Goal: Transaction & Acquisition: Book appointment/travel/reservation

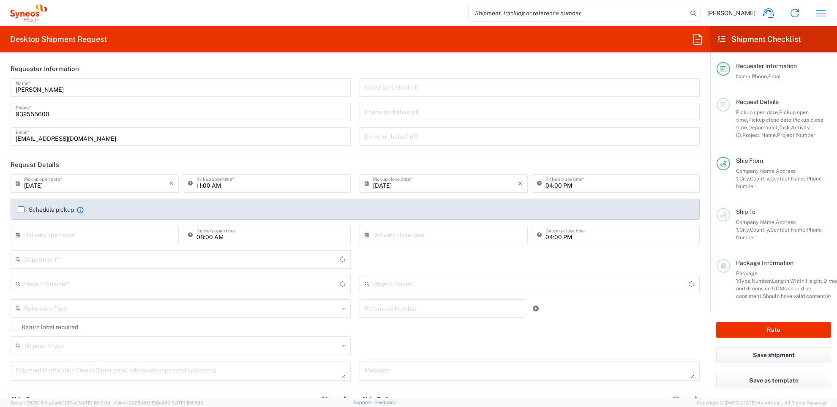
type input "Catalunya"
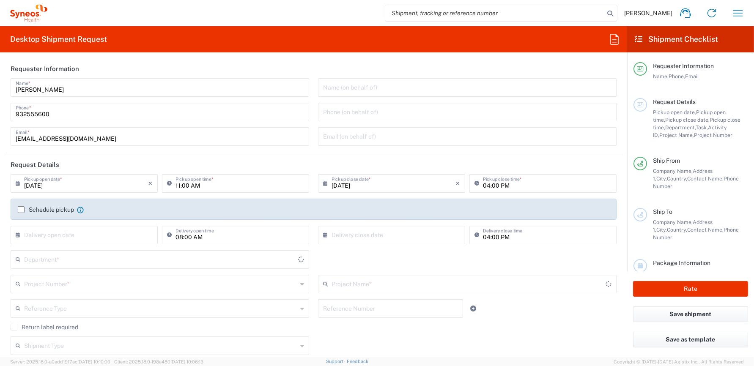
type input "8350"
type input "Spain"
type input "Syneos Health Clinical Spain"
click at [484, 187] on input "04:00 PM" at bounding box center [547, 182] width 129 height 15
type input "01:00 PM"
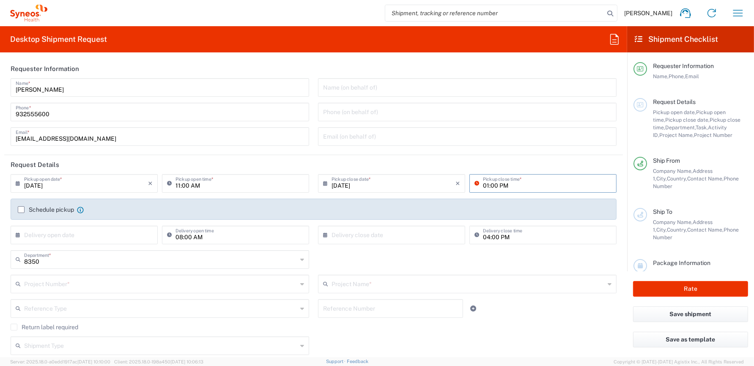
click at [619, 166] on form "Requester Information Bianca Suriol Galimany Name * 932555600 Phone * bianca.su…" at bounding box center [313, 208] width 627 height 298
click at [21, 208] on label "Schedule pickup" at bounding box center [46, 209] width 56 height 7
click at [21, 210] on input "Schedule pickup" at bounding box center [21, 210] width 0 height 0
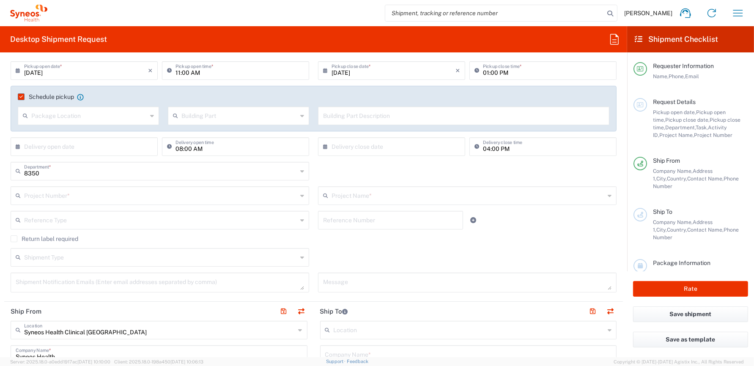
scroll to position [127, 0]
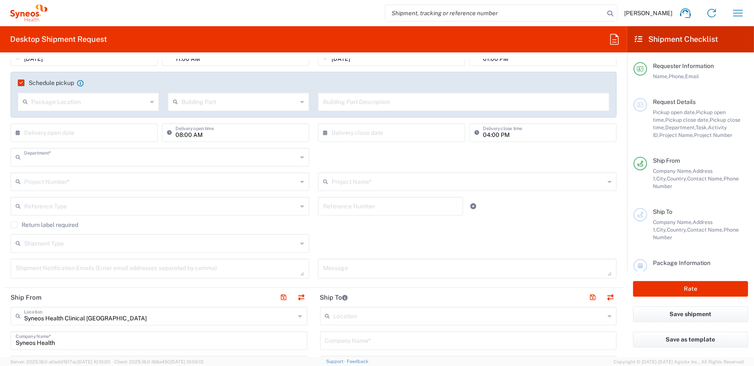
click at [74, 156] on input "text" at bounding box center [160, 156] width 273 height 15
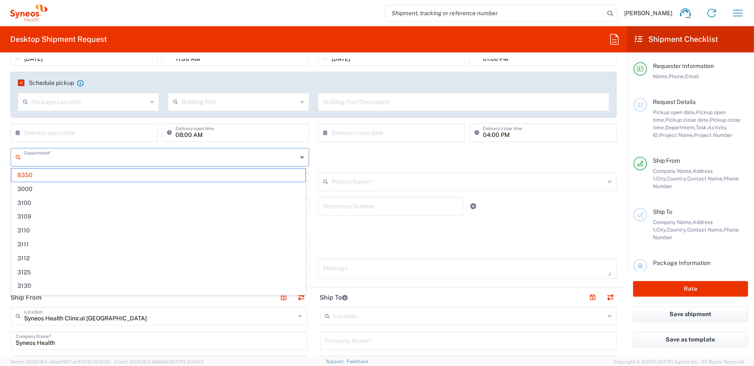
click at [74, 156] on input "text" at bounding box center [160, 156] width 273 height 15
click at [347, 161] on div "Department * 8350 3000 3100 3109 3110 3111 3112 3125 3130 3135 3136 3150 3155 3…" at bounding box center [313, 160] width 615 height 25
type input "8350"
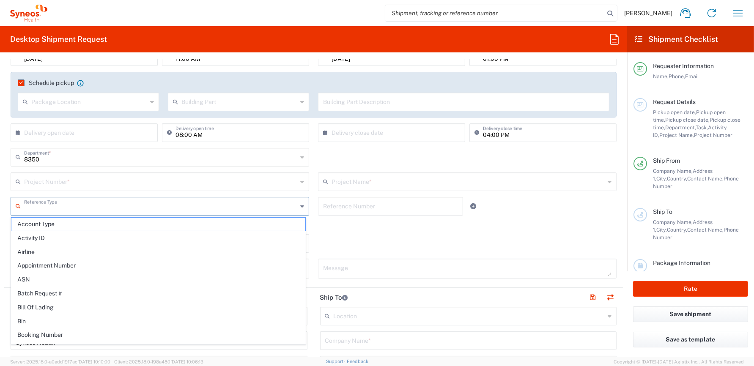
click at [72, 204] on input "text" at bounding box center [160, 205] width 273 height 15
click at [369, 235] on div "Shipment Type Batch Regular" at bounding box center [313, 246] width 615 height 25
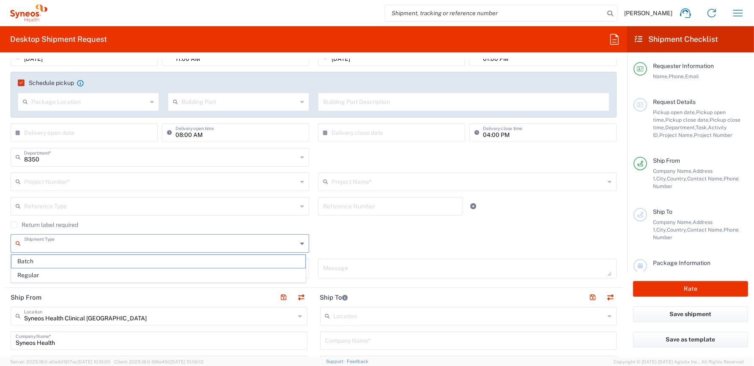
click at [65, 245] on input "text" at bounding box center [160, 242] width 273 height 15
click at [364, 237] on div "Shipment Type Batch Regular" at bounding box center [313, 246] width 615 height 25
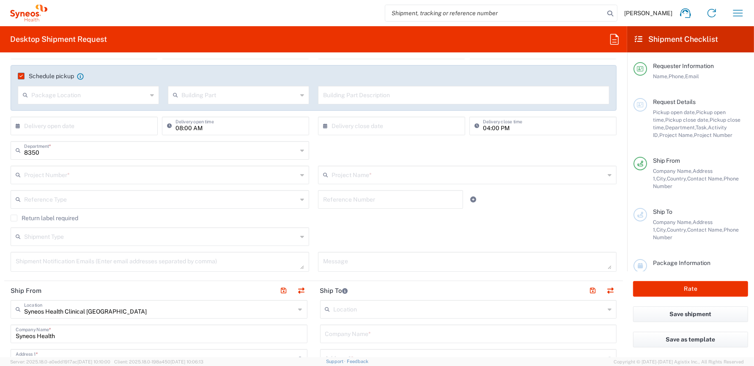
scroll to position [85, 0]
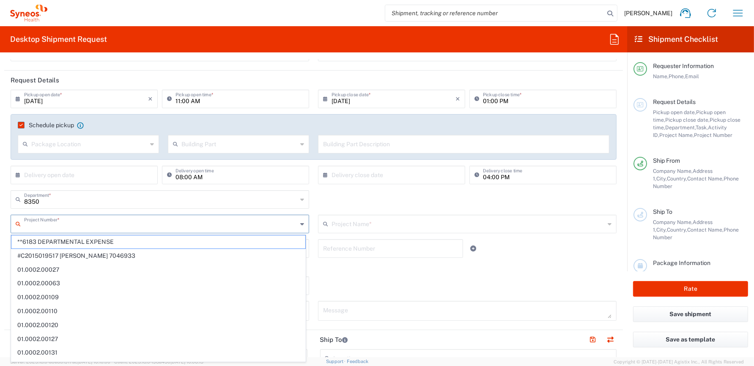
click at [83, 226] on input "text" at bounding box center [160, 223] width 273 height 15
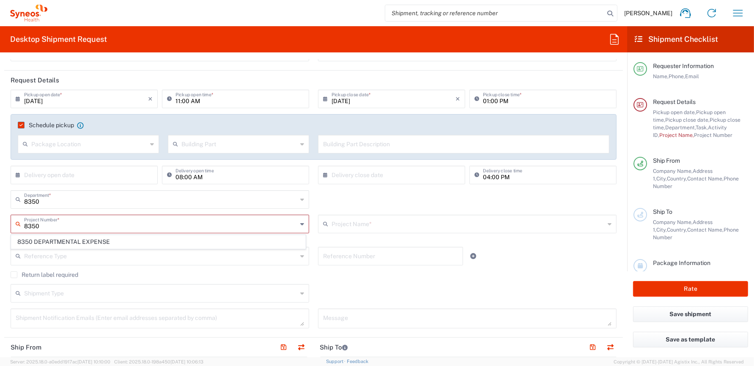
click at [88, 241] on span "8350 DEPARTMENTAL EXPENSE" at bounding box center [158, 241] width 294 height 13
type input "8350 DEPARTMENTAL EXPENSE"
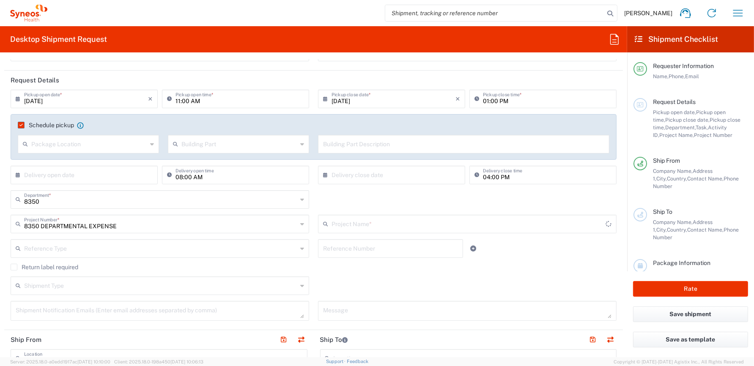
type input "8350 DEPARTMENTAL EXPENSE"
click at [501, 280] on div "Shipment Type Batch Regular" at bounding box center [313, 288] width 615 height 25
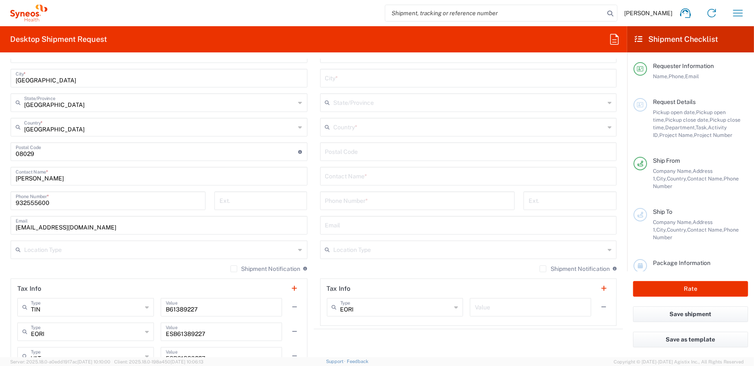
scroll to position [465, 0]
click at [124, 245] on input "text" at bounding box center [159, 247] width 271 height 15
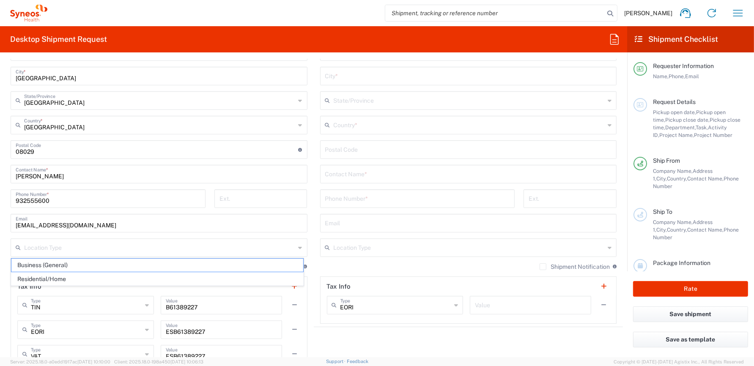
click at [45, 265] on span "Business (General)" at bounding box center [157, 265] width 292 height 13
type input "Business (General)"
click at [370, 248] on input "text" at bounding box center [469, 247] width 271 height 15
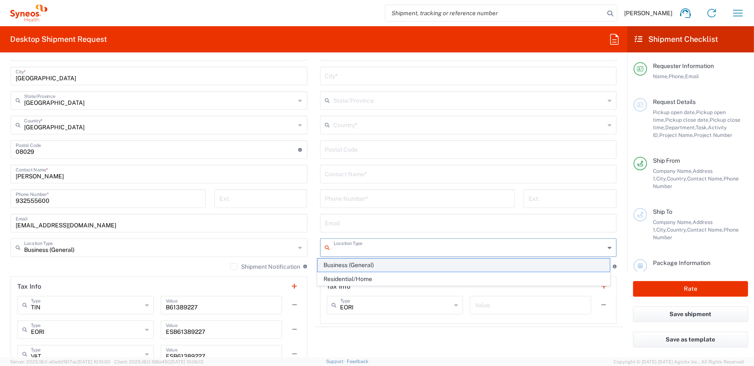
click at [356, 265] on span "Business (General)" at bounding box center [463, 265] width 292 height 13
type input "Business (General)"
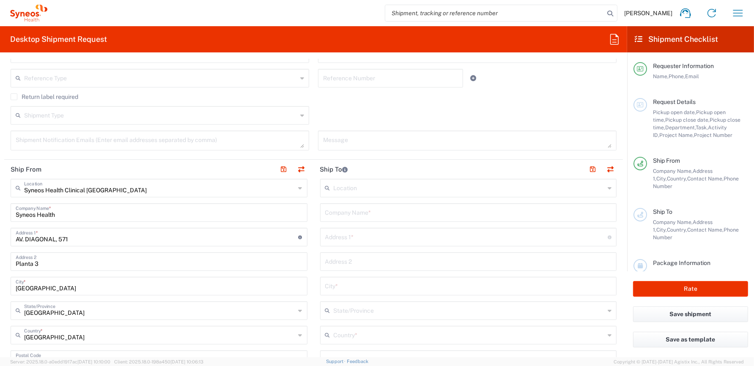
scroll to position [254, 0]
click at [348, 190] on input "text" at bounding box center [469, 188] width 271 height 15
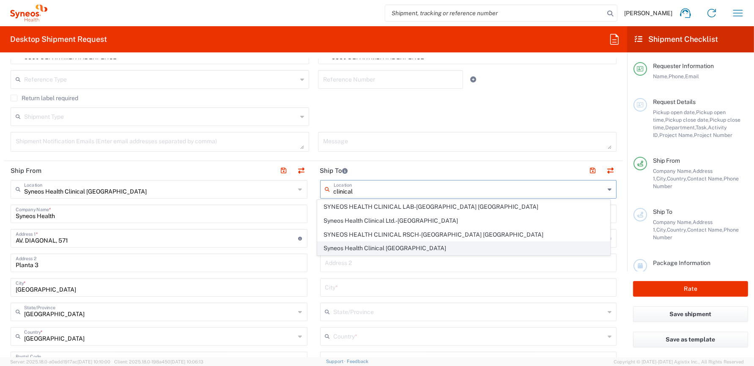
click at [369, 244] on span "Syneos Health Clinical Spain" at bounding box center [463, 248] width 292 height 13
type input "Syneos Health Clinical Spain"
type input "Calle Hernani 59"
type input "Planta 3"
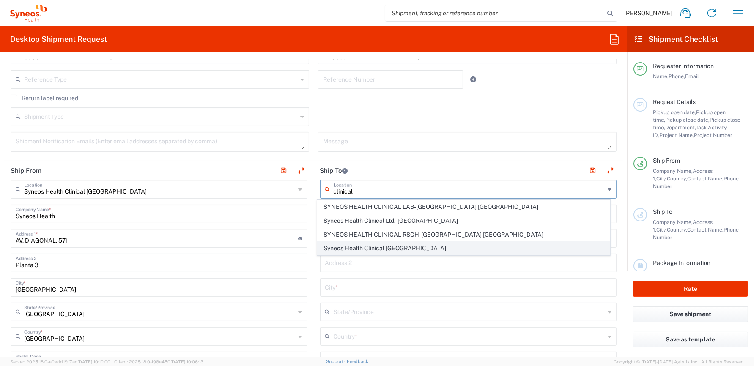
type input "Madrid"
type input "Spain"
type input "28020"
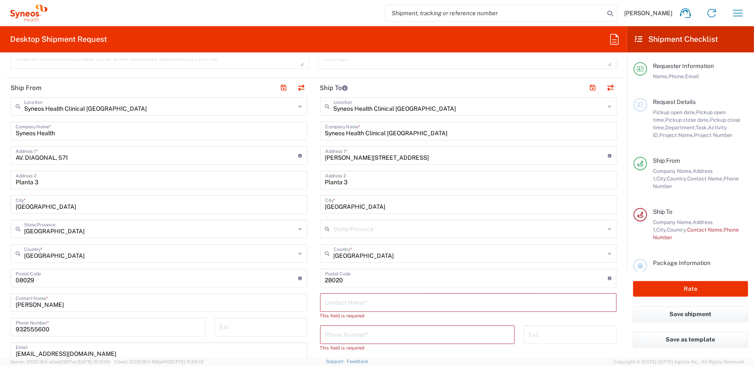
scroll to position [380, 0]
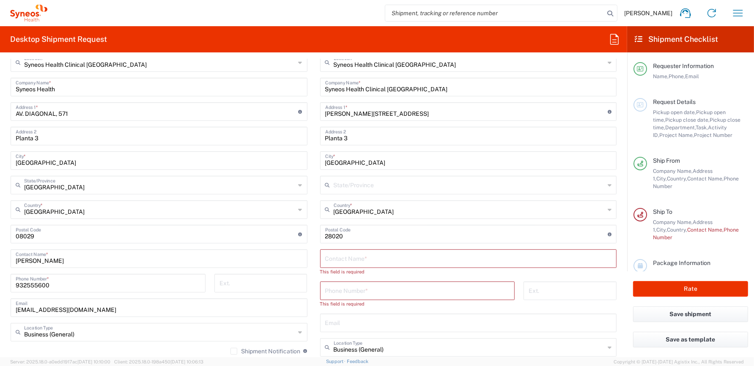
click at [375, 186] on input "text" at bounding box center [469, 184] width 271 height 15
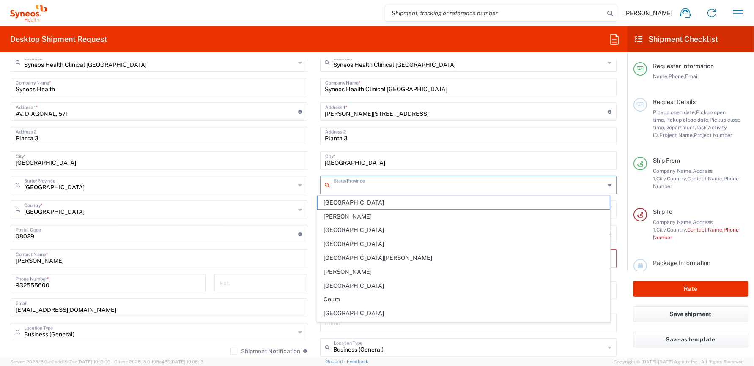
type input "Comunidad de Madrid"
type input "Eugenio"
type input "Your Packaging"
type input "1"
type input "45"
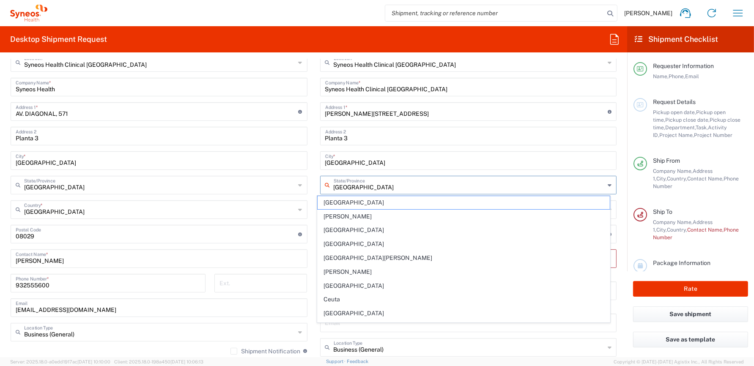
type input "29"
type input "7"
type input "cm"
type input "3"
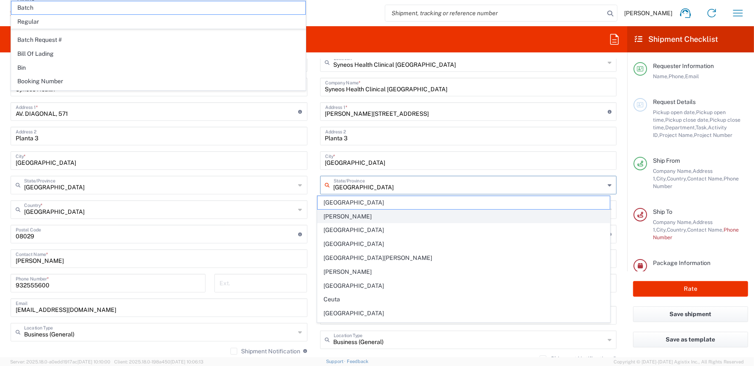
scroll to position [464, 0]
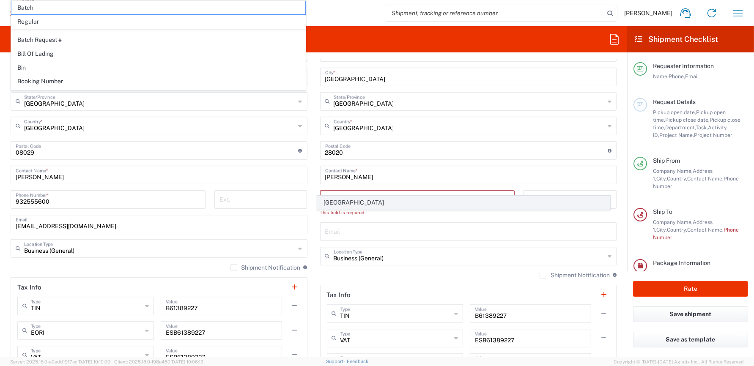
click at [367, 200] on span "Comunidad de Madrid" at bounding box center [463, 202] width 292 height 13
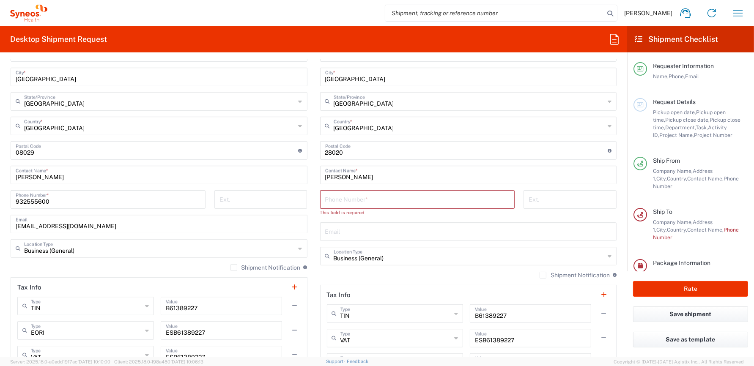
click at [362, 200] on input "tel" at bounding box center [417, 198] width 185 height 15
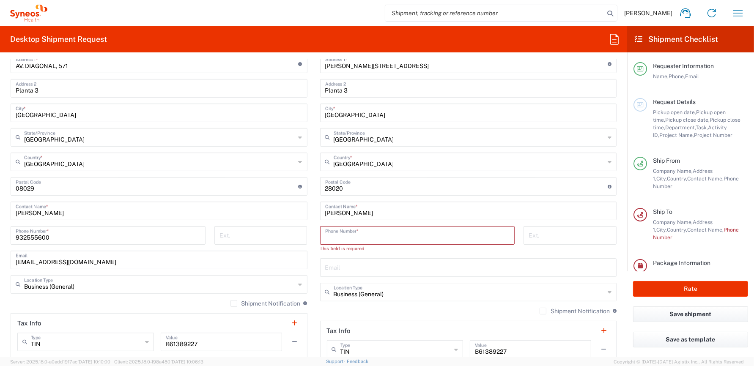
scroll to position [380, 0]
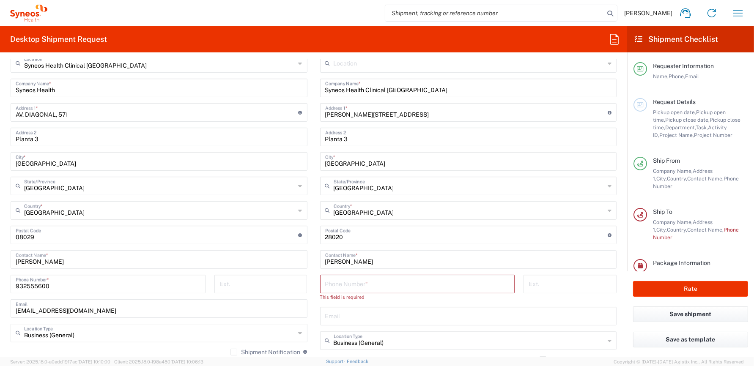
click at [615, 173] on main "Location Addison Whitney LLC-Morrisvile NC US Barcelona-Syneos Health BioSector…" at bounding box center [468, 260] width 309 height 412
click at [343, 259] on input "Eugenio" at bounding box center [468, 259] width 287 height 15
drag, startPoint x: 347, startPoint y: 260, endPoint x: 315, endPoint y: 258, distance: 31.8
click at [315, 258] on main "Location Addison Whitney LLC-Morrisvile NC US Barcelona-Syneos Health BioSector…" at bounding box center [468, 260] width 309 height 412
type input "Susana-Igor"
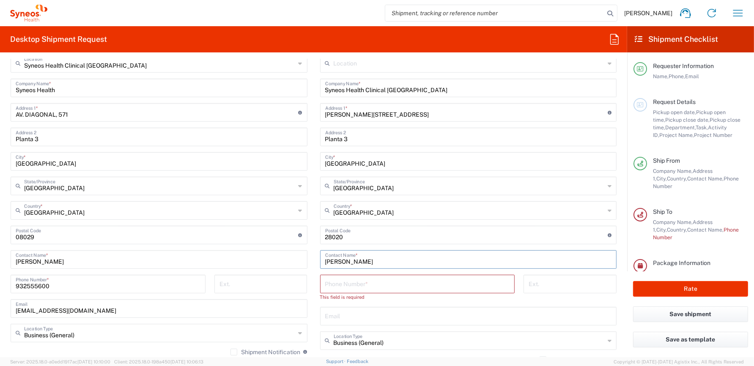
click at [357, 284] on input "tel" at bounding box center [417, 283] width 185 height 15
paste input "689975626"
type input "689975626"
click at [341, 261] on input "Susana-Igor" at bounding box center [468, 259] width 287 height 15
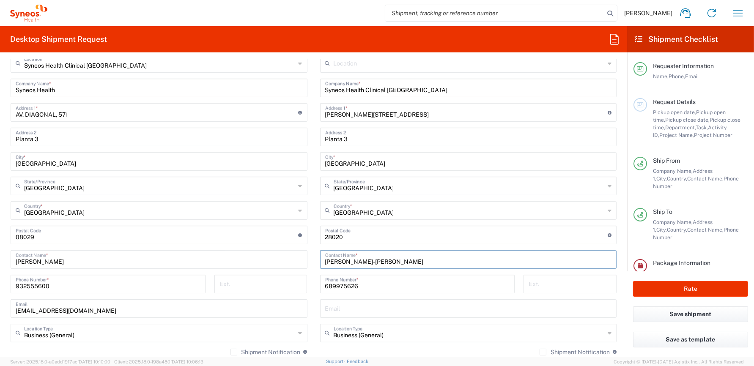
click at [351, 259] on input "Susana FRaile-Igor" at bounding box center [468, 259] width 287 height 15
click at [374, 259] on input "Susana Fraile-Igor" at bounding box center [468, 259] width 287 height 15
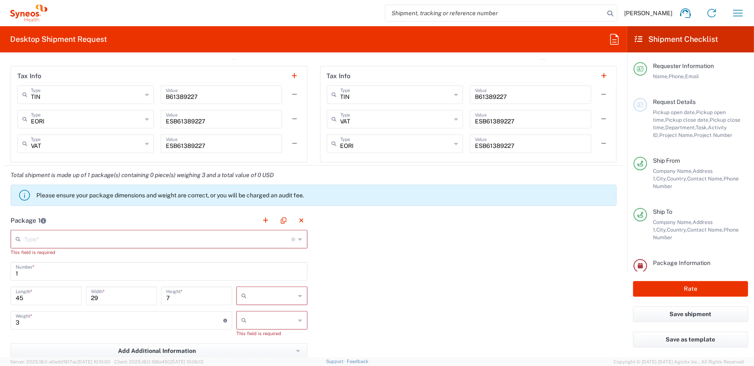
scroll to position [718, 0]
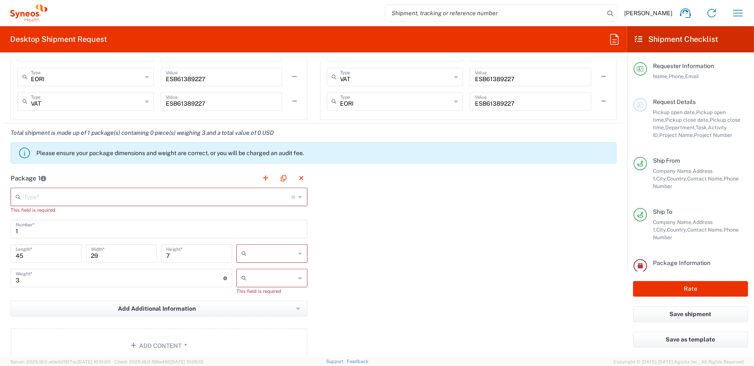
type input "Susana Fraile-Igor Lopez"
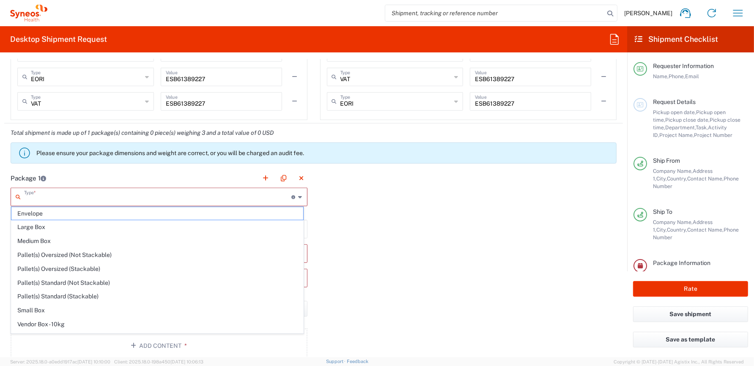
click at [116, 195] on input "text" at bounding box center [158, 196] width 268 height 15
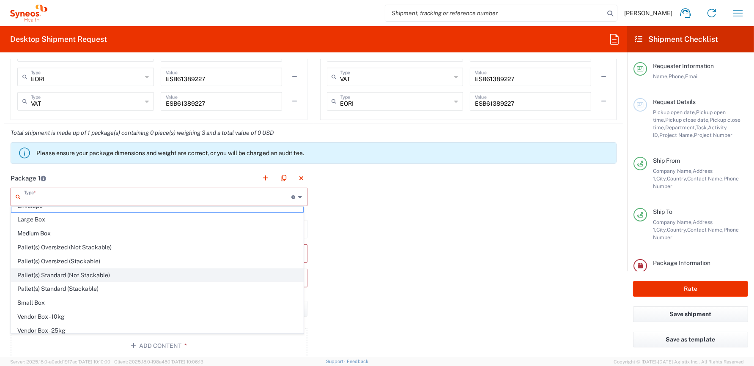
scroll to position [0, 0]
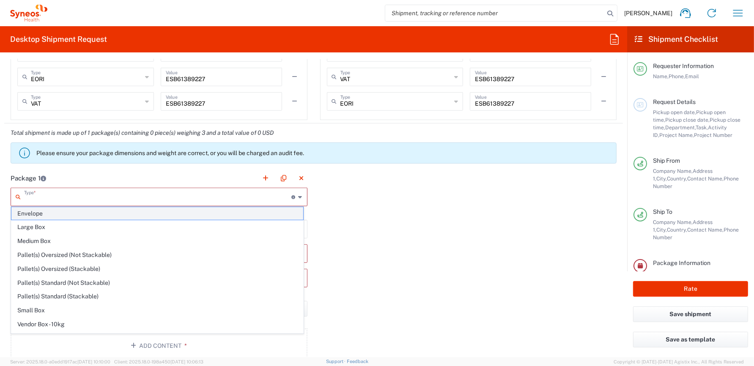
click at [55, 214] on span "Envelope" at bounding box center [157, 213] width 292 height 13
type input "Envelope"
type input "9.5"
type input "12.5"
type input "0.25"
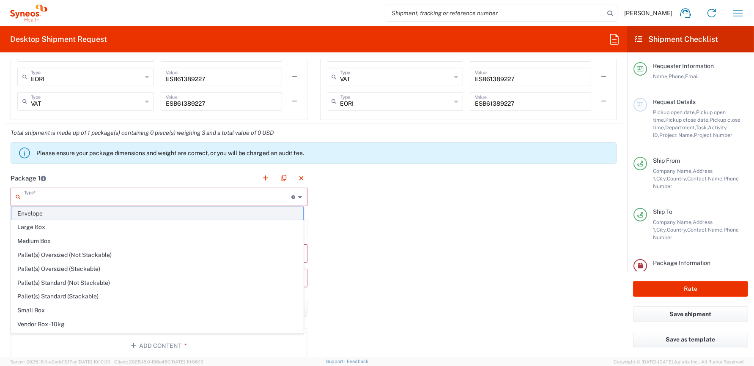
type input "in"
type input "0.45"
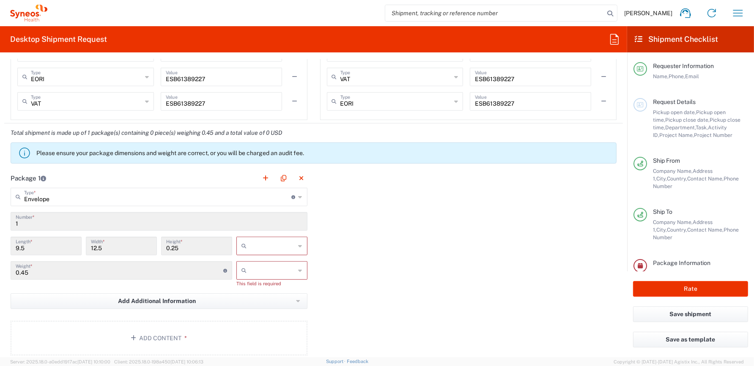
click at [276, 247] on input "text" at bounding box center [273, 246] width 46 height 14
click at [251, 275] on span "cm" at bounding box center [269, 276] width 68 height 13
type input "24.13"
type input "31.75"
type input "0.64"
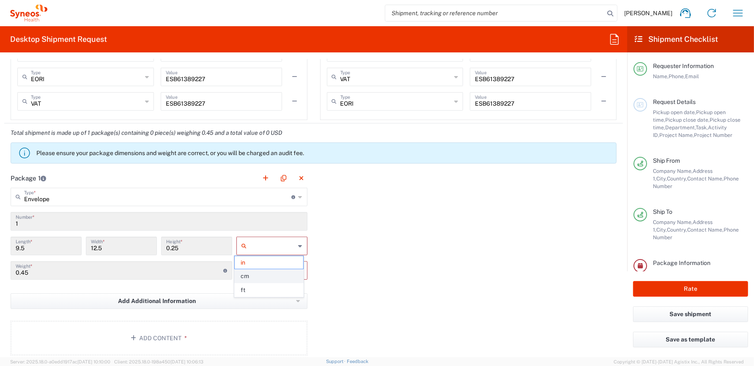
type input "cm"
click at [254, 271] on input "text" at bounding box center [273, 271] width 46 height 14
click at [246, 289] on span "kgs" at bounding box center [269, 287] width 68 height 13
type input "kgs"
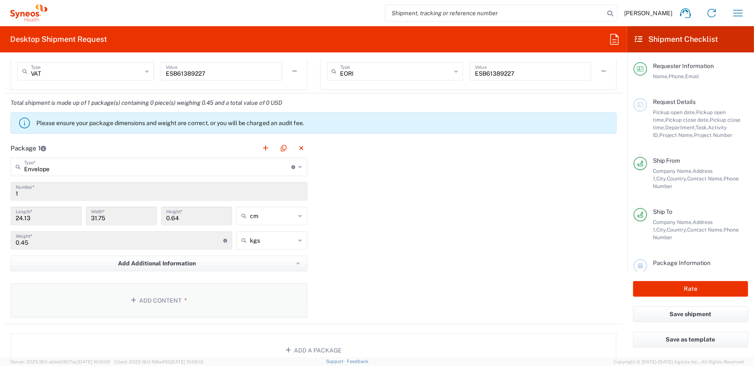
scroll to position [760, 0]
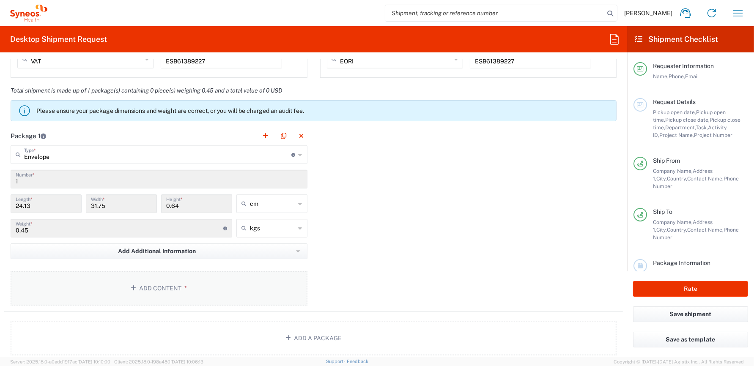
click at [165, 285] on button "Add Content *" at bounding box center [159, 288] width 297 height 35
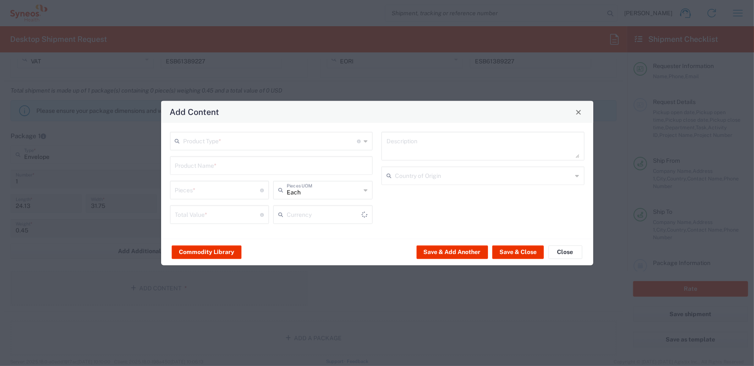
type input "US Dollar"
click at [235, 145] on input "text" at bounding box center [270, 140] width 174 height 15
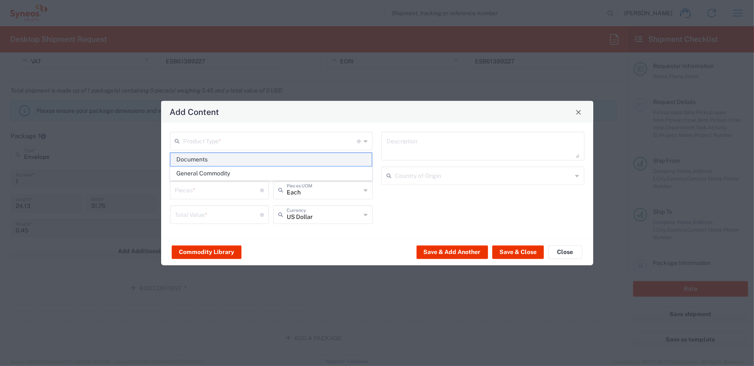
click at [219, 158] on span "Documents" at bounding box center [270, 159] width 201 height 13
type input "Documents"
type input "1"
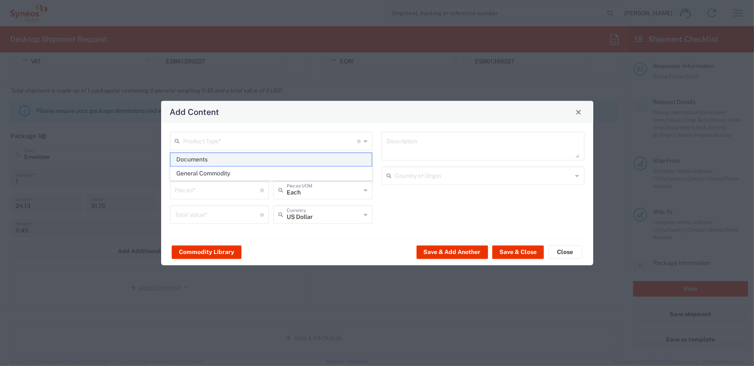
type textarea "Documents"
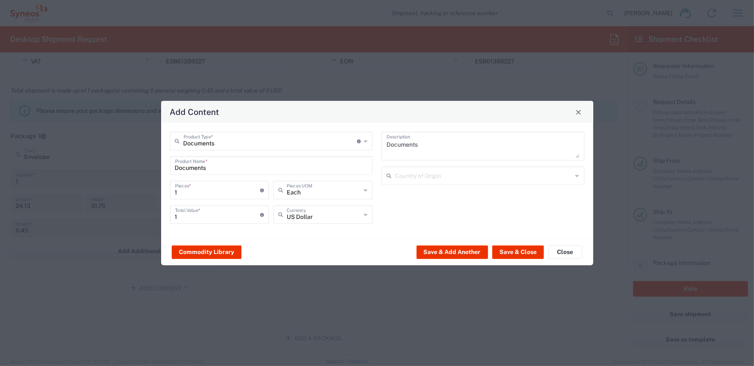
click at [198, 216] on input "1" at bounding box center [217, 214] width 85 height 15
click at [300, 241] on div "Commodity Library Save & Add Another Save & Close Close" at bounding box center [377, 252] width 432 height 27
click at [307, 219] on input "text" at bounding box center [324, 214] width 74 height 15
click at [294, 231] on span "Euro" at bounding box center [323, 233] width 98 height 13
type input "Euro"
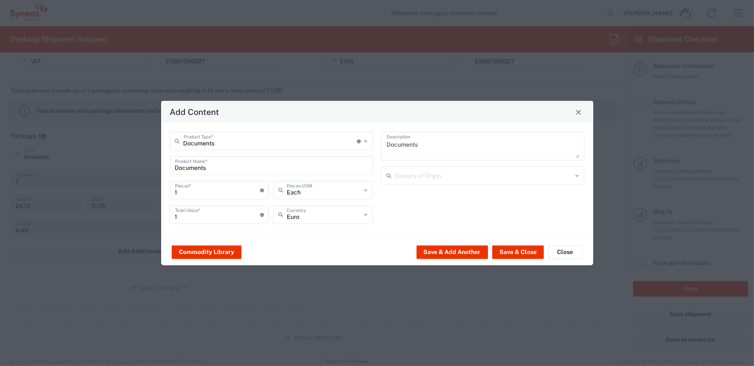
click at [298, 235] on div "Documents Product Type * Document: Paper document generated internally by Syneo…" at bounding box center [377, 181] width 432 height 116
click at [418, 176] on input "text" at bounding box center [484, 175] width 178 height 15
click at [401, 194] on span "Spain" at bounding box center [482, 194] width 201 height 13
type input "Spain"
click at [519, 252] on button "Save & Close" at bounding box center [518, 252] width 52 height 14
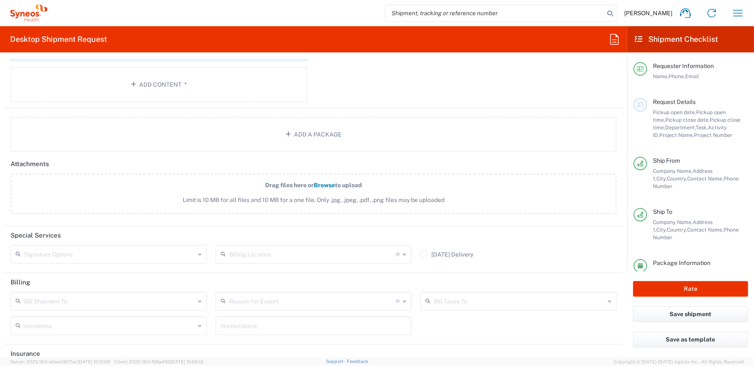
scroll to position [1051, 0]
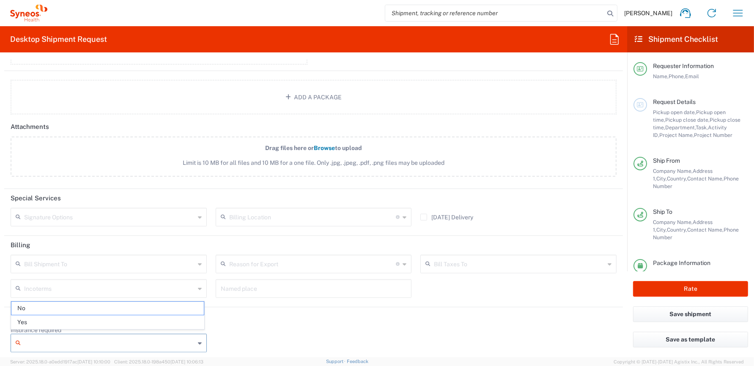
click at [77, 338] on input "Insurance required" at bounding box center [109, 343] width 171 height 14
click at [50, 325] on span "Yes" at bounding box center [107, 322] width 192 height 13
type input "Yes"
click at [256, 336] on input "Insurance Value" at bounding box center [314, 343] width 186 height 14
type input "100"
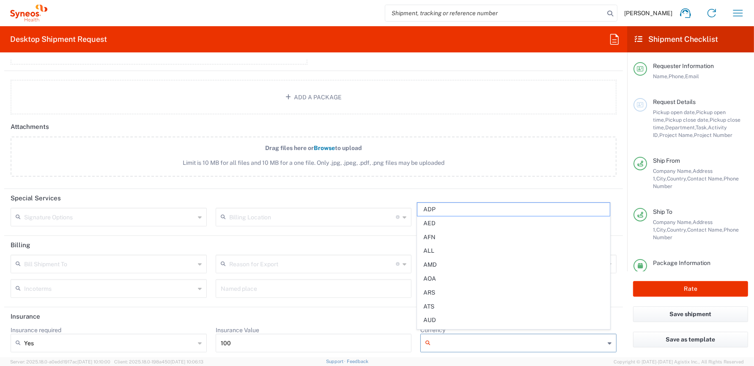
click at [434, 338] on input "Currency" at bounding box center [519, 343] width 171 height 14
click at [438, 326] on span "EUR" at bounding box center [513, 322] width 192 height 13
type input "EUR"
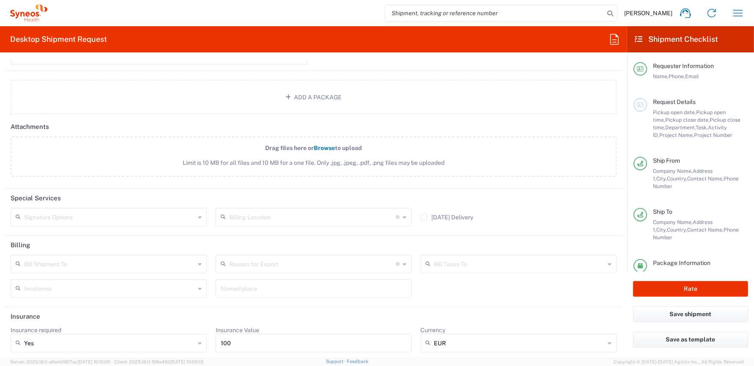
click at [509, 309] on header "Insurance" at bounding box center [313, 316] width 618 height 19
click at [165, 212] on input "text" at bounding box center [109, 216] width 171 height 15
click at [570, 200] on header "Special Services" at bounding box center [313, 198] width 618 height 19
click at [689, 289] on button "Rate" at bounding box center [690, 289] width 115 height 16
type input "8350 DEPARTMENTAL EXPENSE"
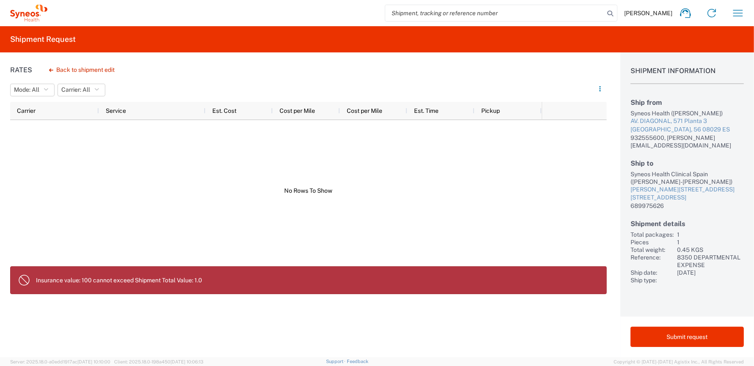
click at [160, 282] on p "Insurance value: 100 cannot exceed Shipment Total Value: 1.0" at bounding box center [317, 280] width 563 height 8
click at [177, 282] on p "Insurance value: 100 cannot exceed Shipment Total Value: 1.0" at bounding box center [317, 280] width 563 height 8
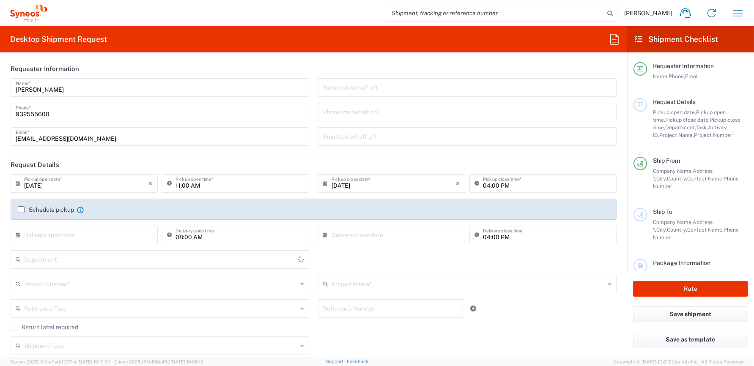
type input "Catalunya"
type input "8350"
click at [674, 318] on button "Save shipment" at bounding box center [690, 314] width 115 height 16
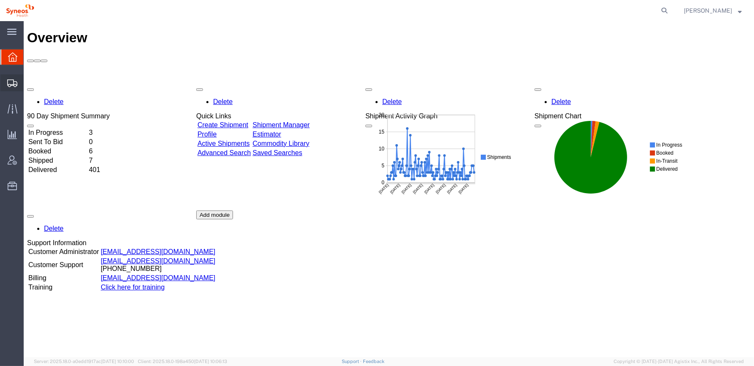
click at [5, 82] on div at bounding box center [12, 82] width 24 height 17
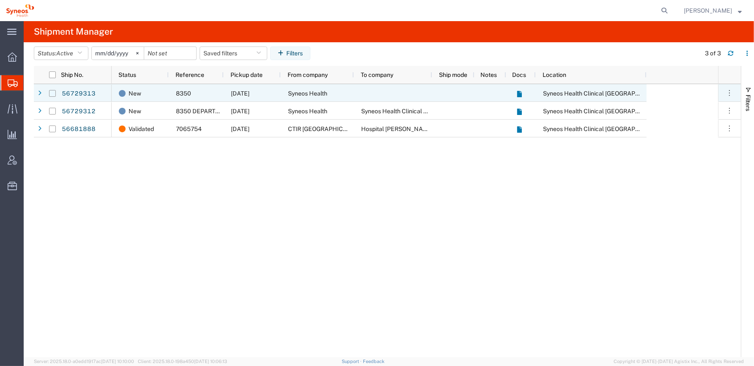
click at [51, 94] on input "Press Space to toggle row selection (unchecked)" at bounding box center [52, 93] width 7 height 7
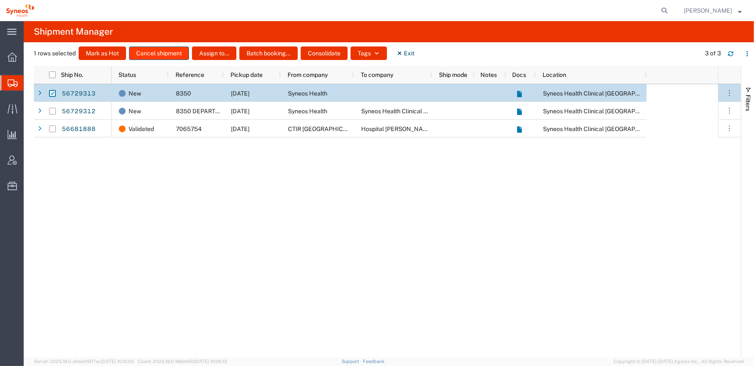
click at [170, 52] on button "Cancel shipment" at bounding box center [159, 53] width 60 height 14
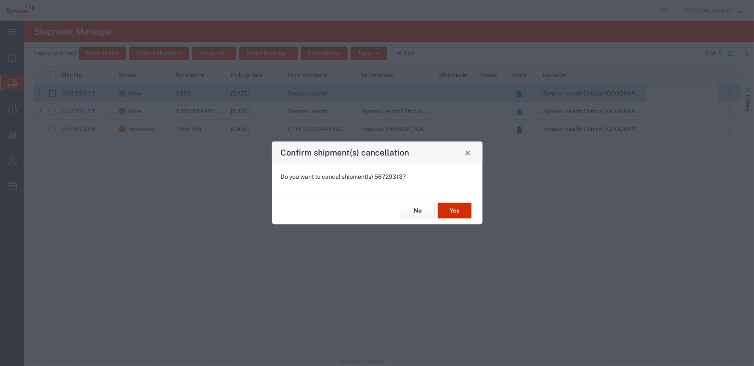
click at [455, 211] on button "Yes" at bounding box center [455, 211] width 34 height 16
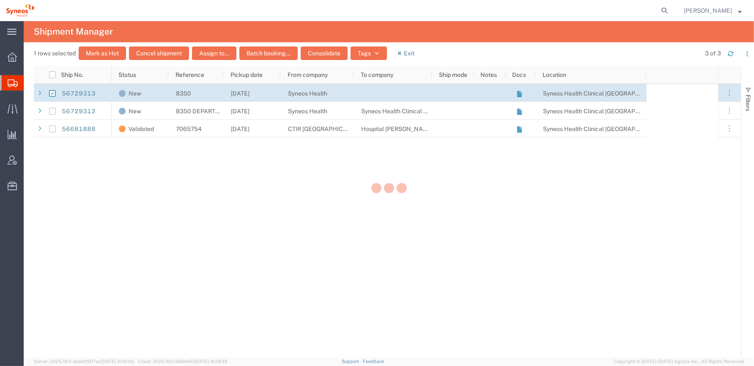
checkbox input "false"
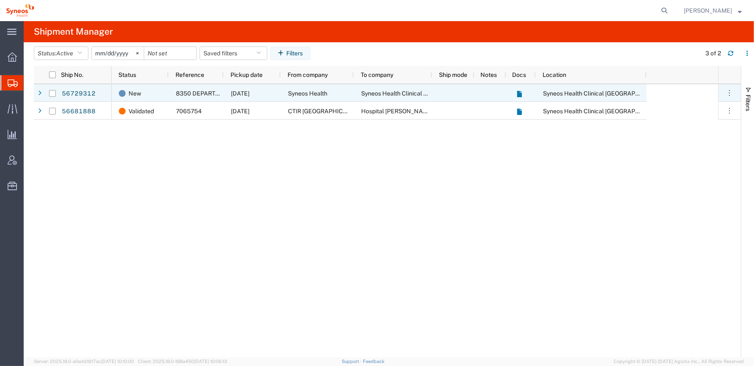
click at [312, 93] on span "Syneos Health" at bounding box center [307, 93] width 39 height 7
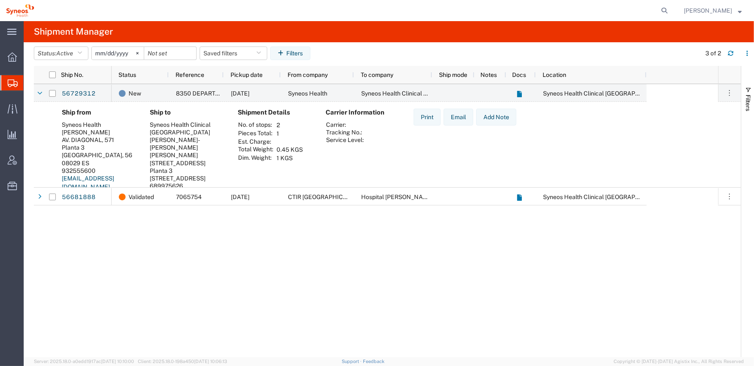
click at [337, 156] on div "Carrier Information Carrier: Tracking No.: Service Level:" at bounding box center [363, 153] width 88 height 88
click at [339, 123] on th "Carrier:" at bounding box center [344, 125] width 38 height 8
click at [138, 76] on div "Status" at bounding box center [141, 75] width 47 height 14
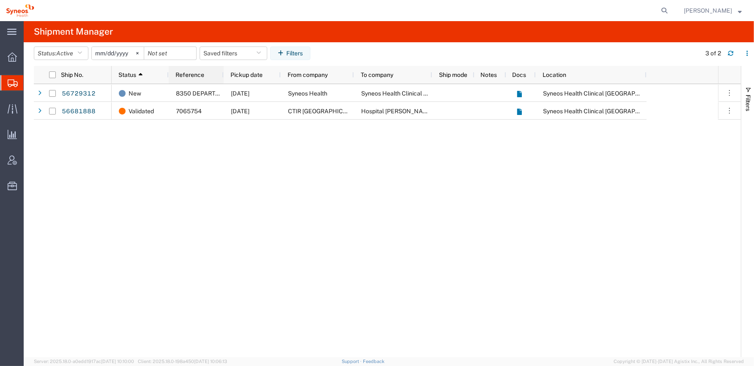
click at [187, 77] on span "Reference" at bounding box center [189, 74] width 29 height 7
click at [251, 75] on span "Pickup date" at bounding box center [246, 74] width 32 height 7
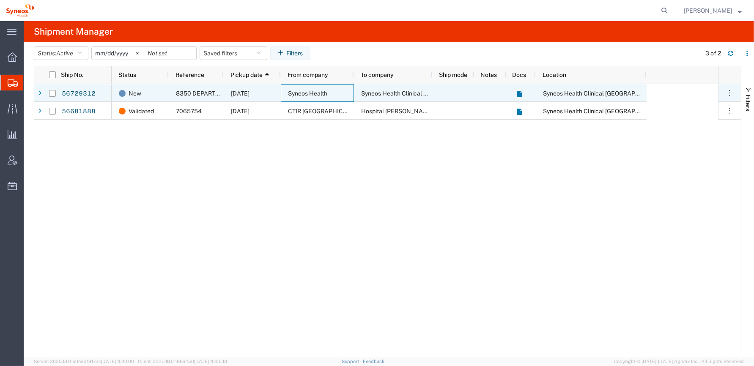
click at [284, 92] on div "Syneos Health" at bounding box center [317, 93] width 73 height 18
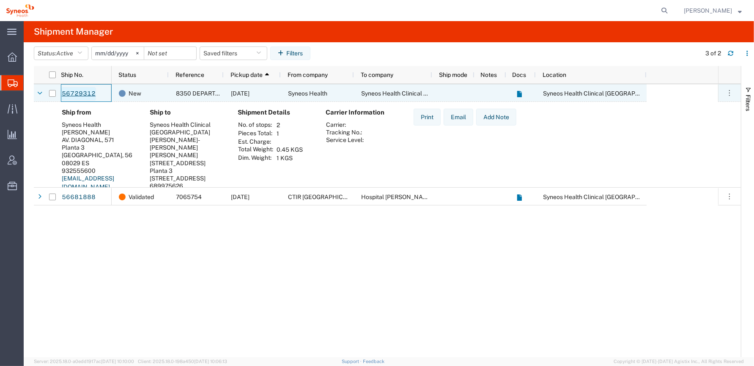
click at [84, 93] on link "56729312" at bounding box center [78, 94] width 35 height 14
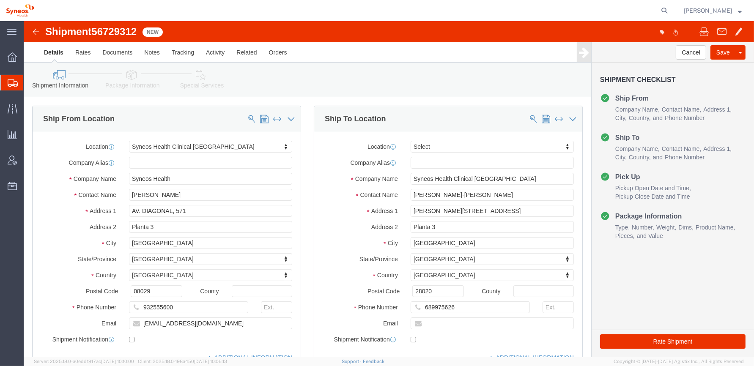
select select "48900"
select select
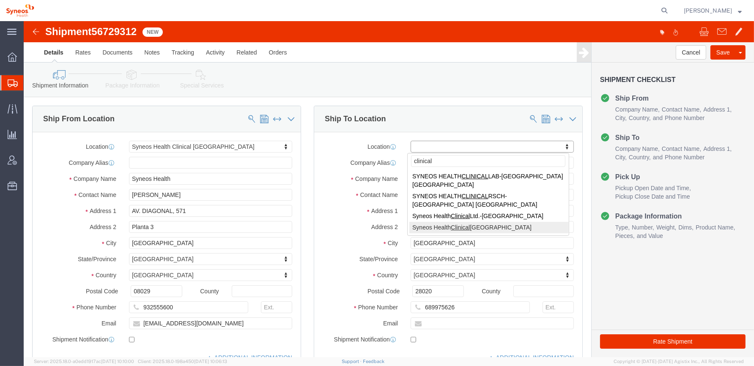
type input "clinical"
select select "48900"
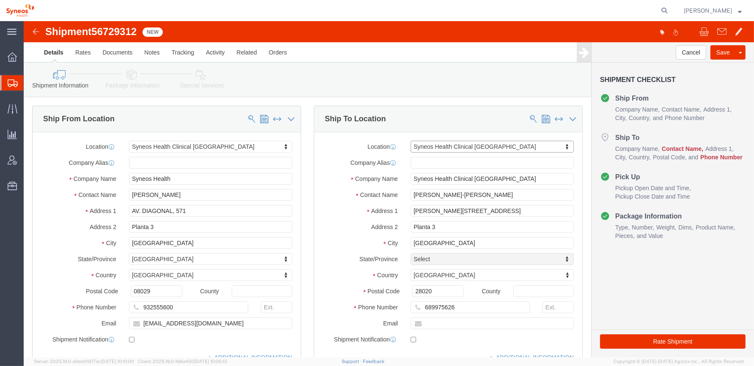
select select
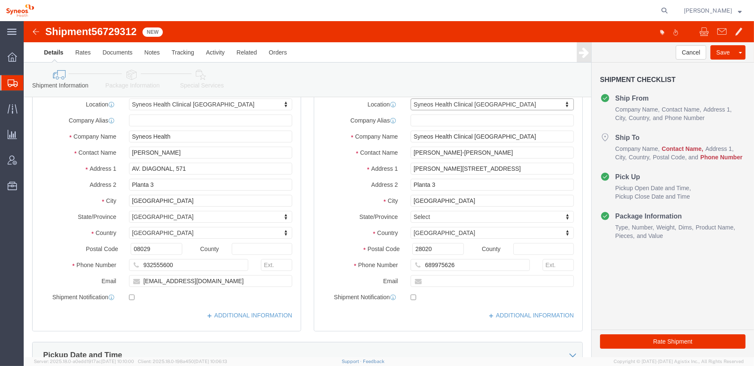
scroll to position [85, 0]
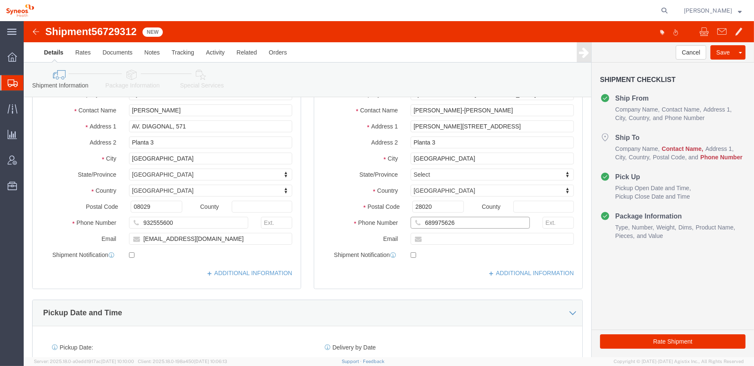
click input "689975626"
paste input "689975626"
type input "689975626"
click input "text"
paste input "igor.lopez@syneoshealth.com"
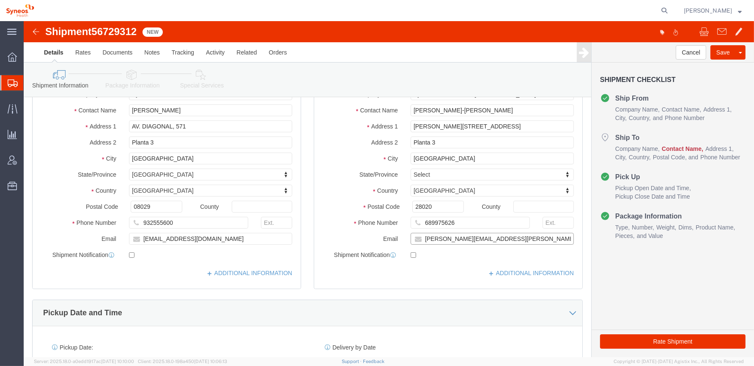
type input "igor.lopez@syneoshealth.com"
click div "ADDITIONAL INFORMATION"
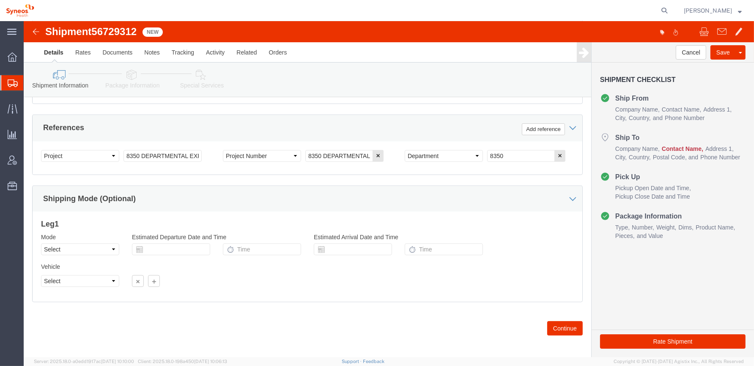
scroll to position [388, 0]
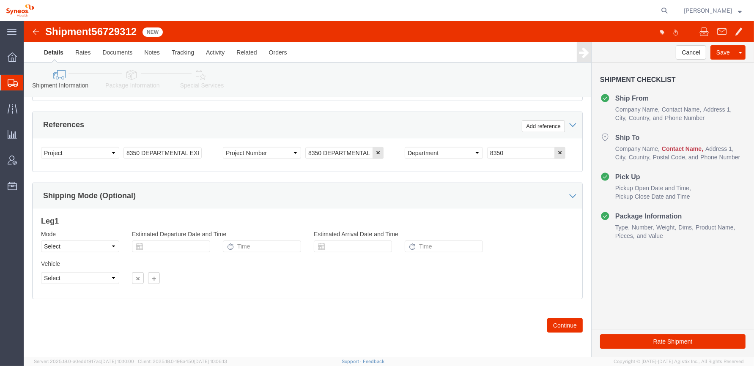
click div "Vehicle Select Size Select Container Number Owner Select Shipper Vessel"
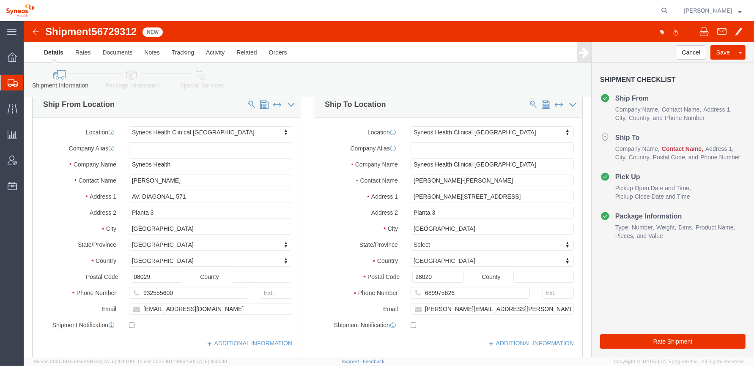
scroll to position [0, 0]
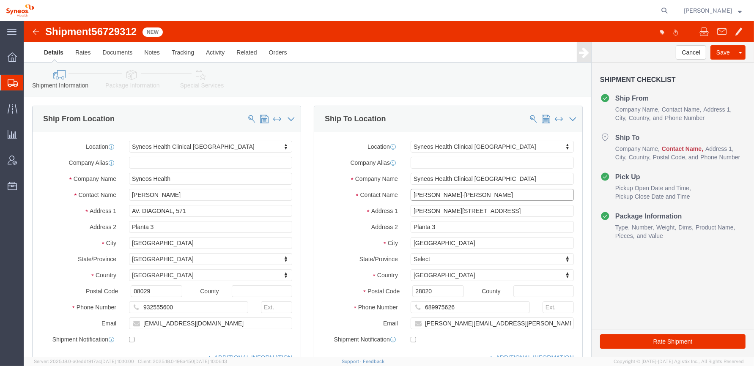
click input "Susana Fraile-Igor Lopez"
type input "Susana Fraile - Igor Lopez"
click div "Cancel Save Assign To Clone Shipment Save As Template Shipment Checklist Ship F…"
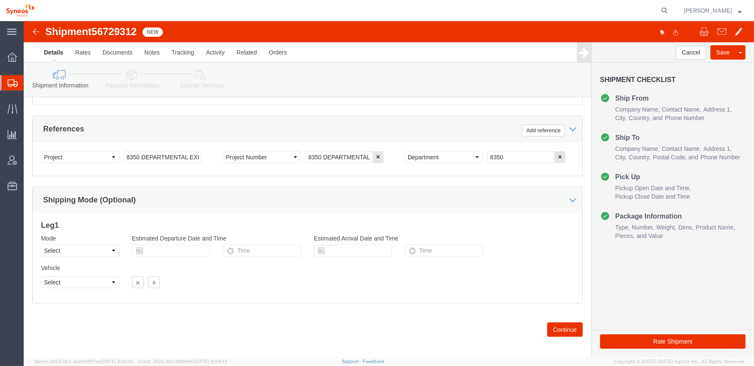
scroll to position [388, 0]
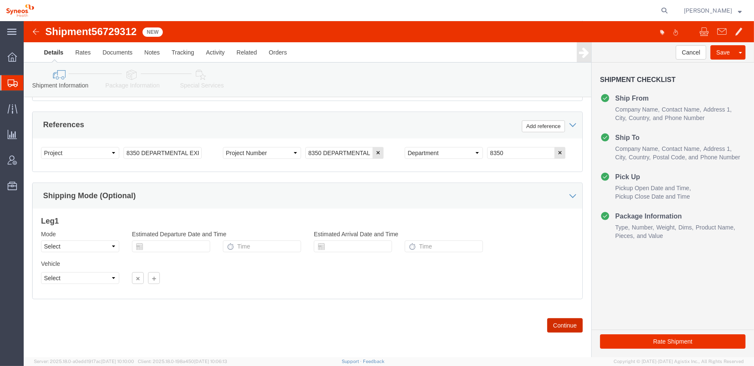
click button "Continue"
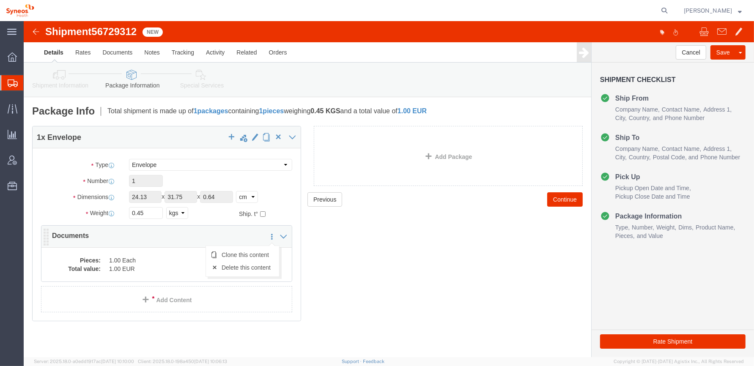
click icon
click dd "1.00 Each"
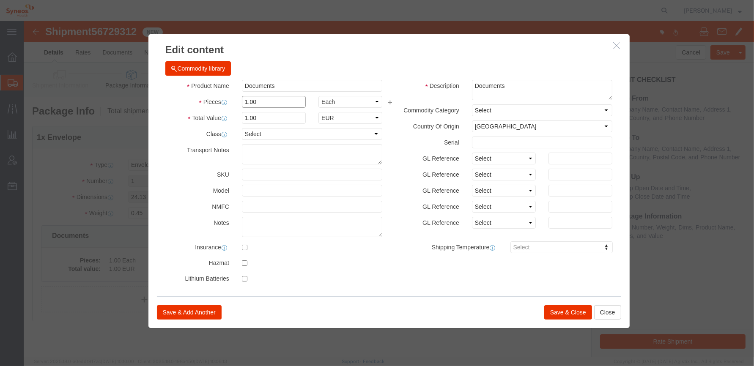
click input "1.00"
type input "1"
type input "100"
click div "Save & Add Another Save & Close Close"
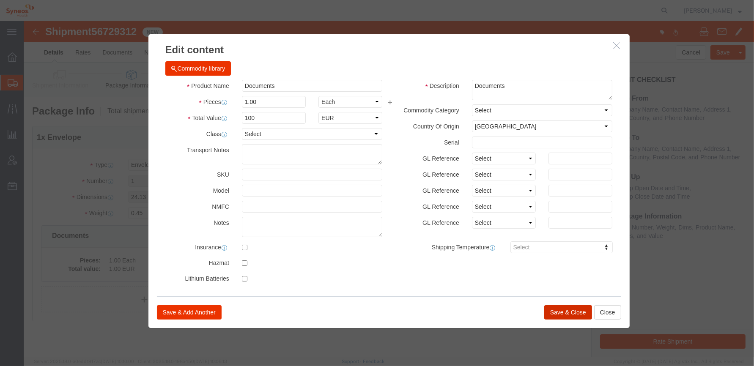
click button "Save & Close"
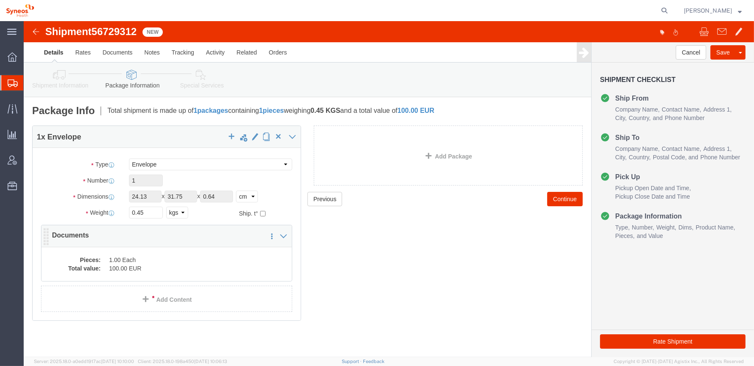
scroll to position [8, 0]
click button "Continue"
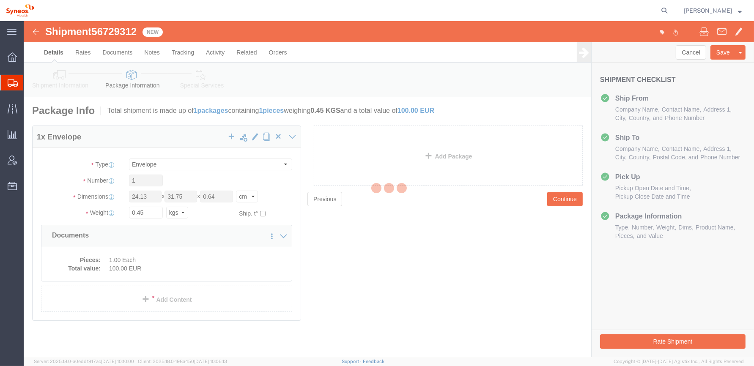
select select
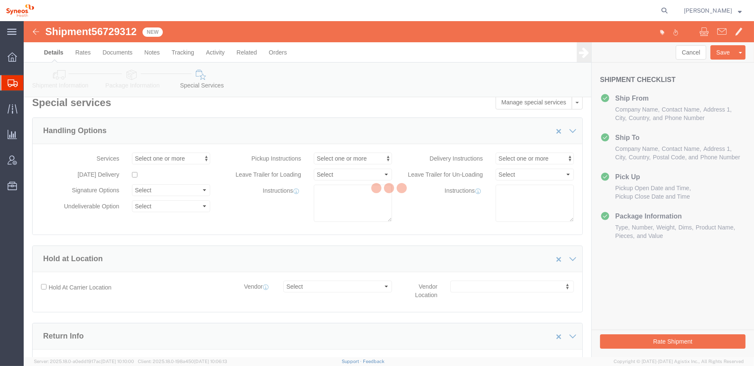
select select "DEPARTMENT"
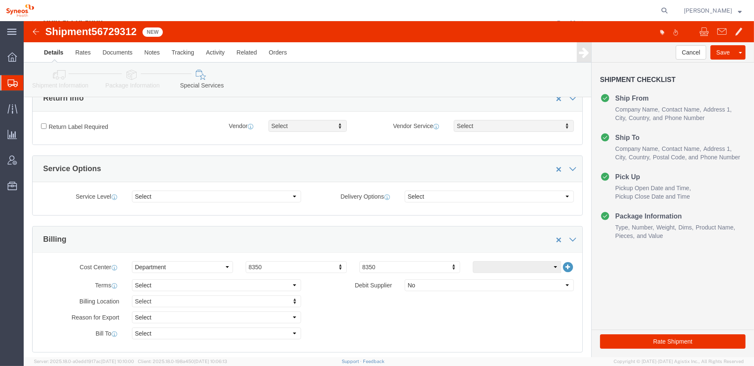
scroll to position [203, 0]
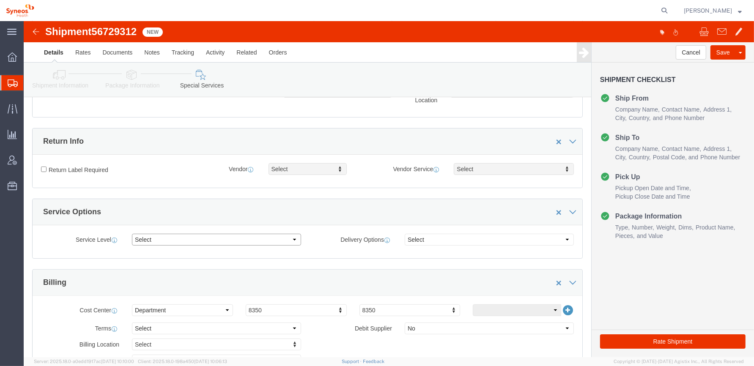
click select "Select 1 Day 2 Day 3-5 Day Economy 5+ Day"
click select "Select ATA DTA DTD"
click div "Service Options"
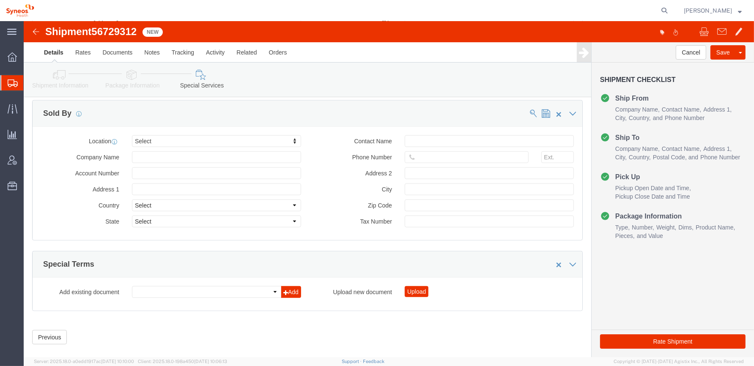
scroll to position [880, 0]
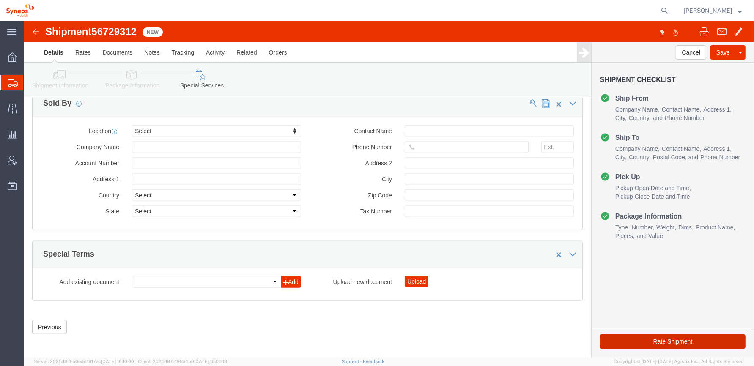
click button "Rate Shipment"
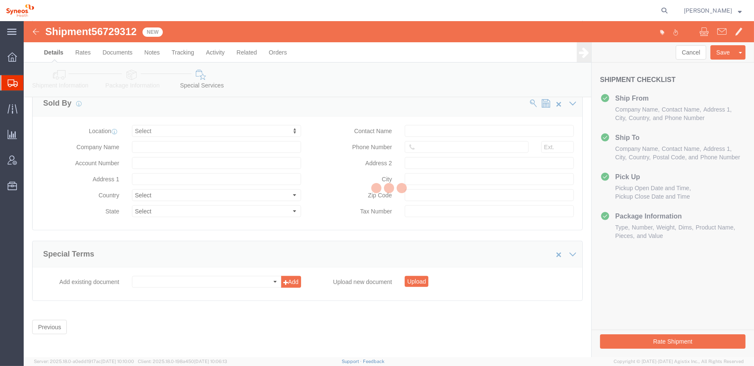
scroll to position [0, 0]
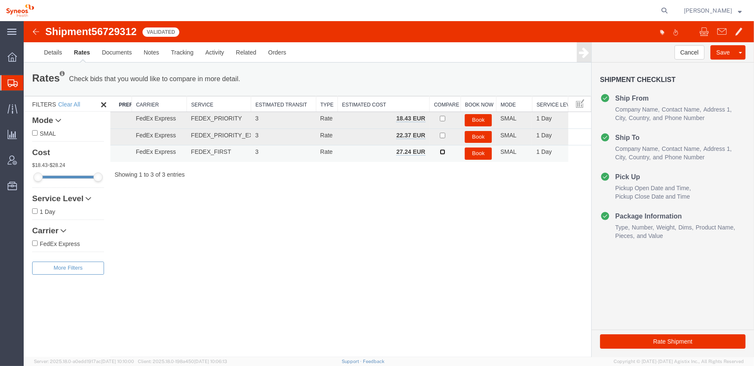
click at [443, 151] on input "checkbox" at bounding box center [442, 151] width 5 height 5
checkbox input "true"
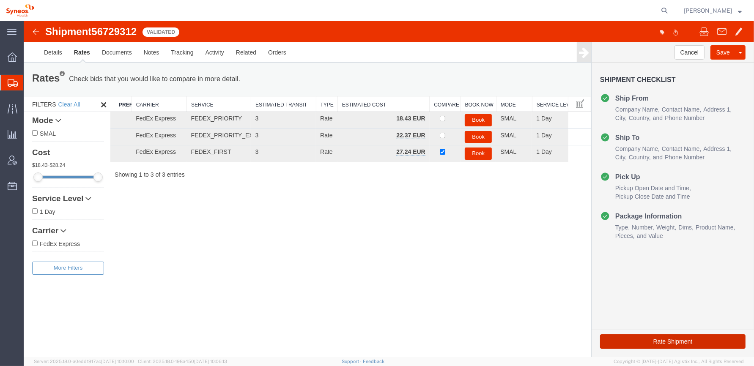
drag, startPoint x: 645, startPoint y: 343, endPoint x: 313, endPoint y: 254, distance: 343.9
click at [313, 254] on div "Shipment 56729312 3 of 3 Validated Details Rates Documents Notes Tracking Activ…" at bounding box center [389, 189] width 730 height 336
click at [480, 152] on button "Book" at bounding box center [478, 154] width 27 height 12
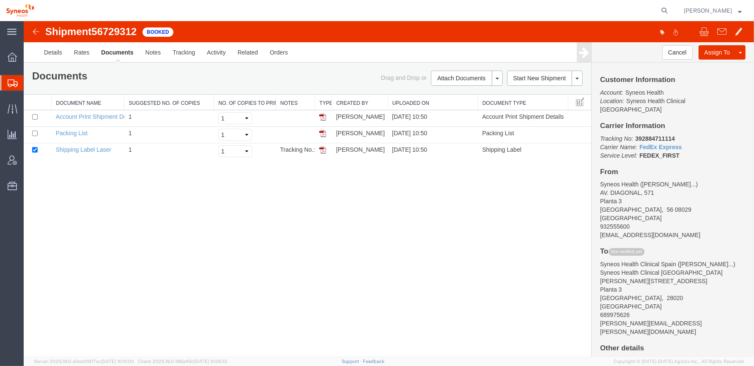
click at [378, 206] on div "Shipment 56729312 3 of 3 Booked Details Rates Documents Notes Tracking Activity…" at bounding box center [389, 189] width 730 height 336
click at [73, 148] on link "Shipping Label Laser" at bounding box center [84, 149] width 56 height 7
click at [160, 243] on div "Shipment 56729312 3 of 3 Booked Details Rates Documents Notes Tracking Activity…" at bounding box center [389, 189] width 730 height 336
click at [9, 110] on icon at bounding box center [13, 109] width 10 height 10
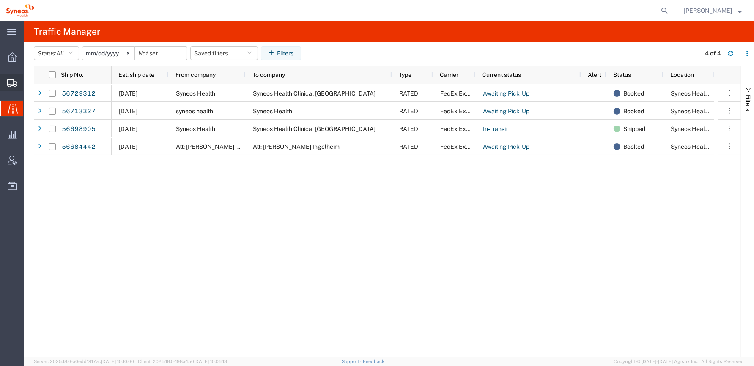
click at [8, 85] on icon at bounding box center [12, 83] width 10 height 8
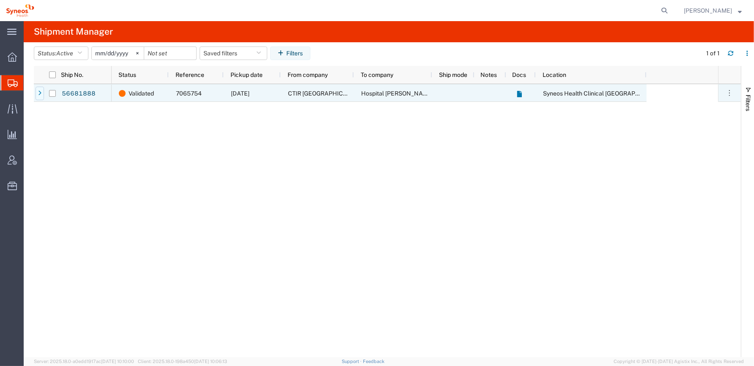
click at [38, 91] on icon at bounding box center [39, 93] width 3 height 6
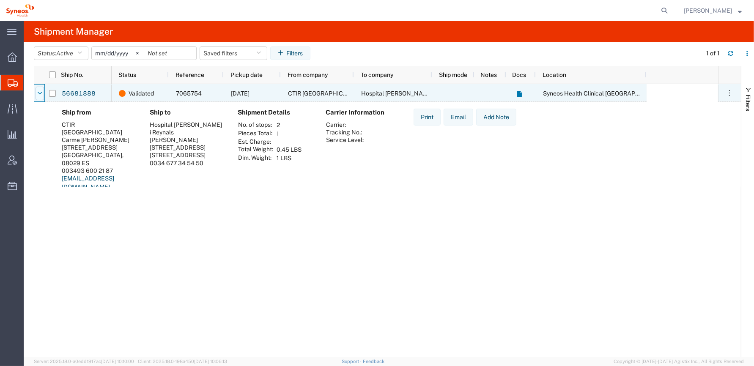
click at [36, 90] on div at bounding box center [40, 94] width 8 height 14
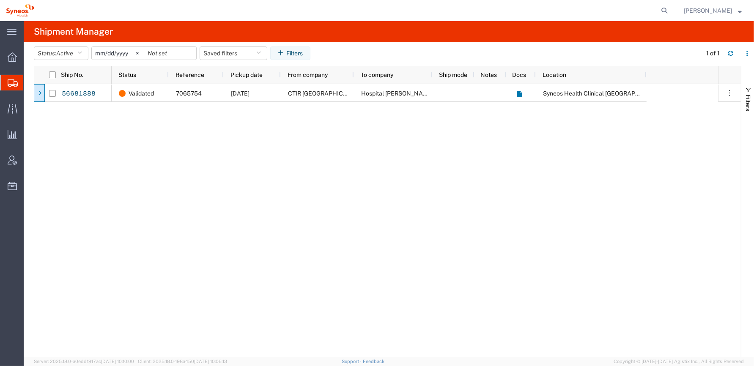
click at [374, 221] on div "Validated 7065754 09/08/2025 CTIR Barcelona Hospital Duran i Reynals Syneos Hea…" at bounding box center [415, 220] width 606 height 273
click at [307, 143] on div "Validated 7065754 09/08/2025 CTIR Barcelona Hospital Duran i Reynals Syneos Hea…" at bounding box center [415, 220] width 606 height 273
